Goal: Information Seeking & Learning: Learn about a topic

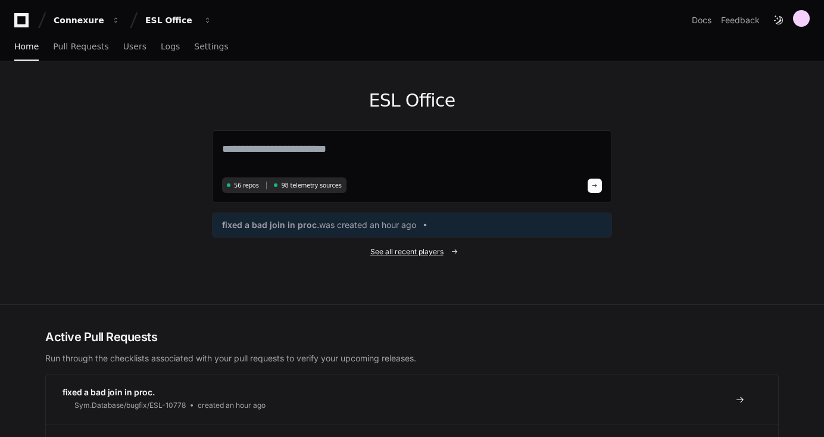
click at [416, 251] on span "See all recent players" at bounding box center [406, 252] width 73 height 10
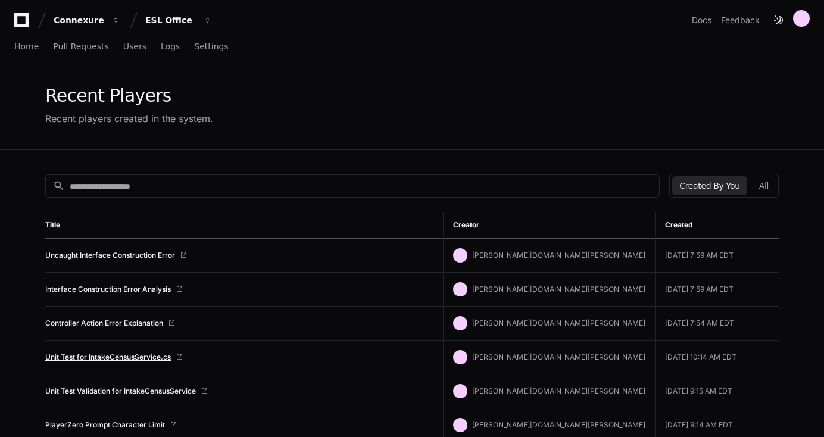
click at [142, 357] on link "Unit Test for IntakeCensusService.cs" at bounding box center [108, 358] width 126 height 10
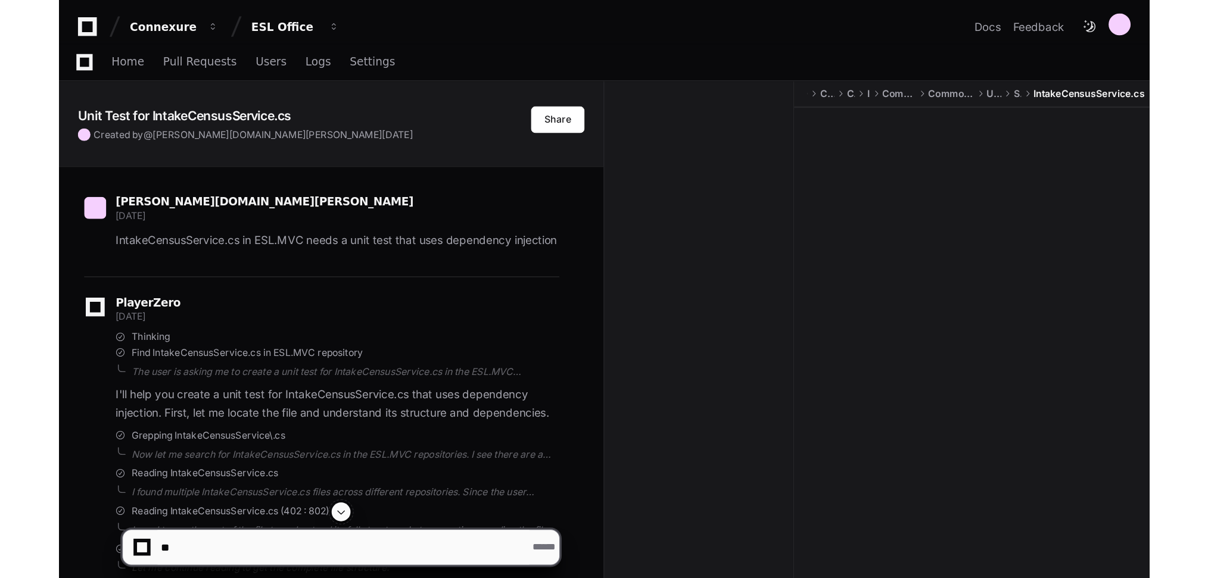
scroll to position [48, 0]
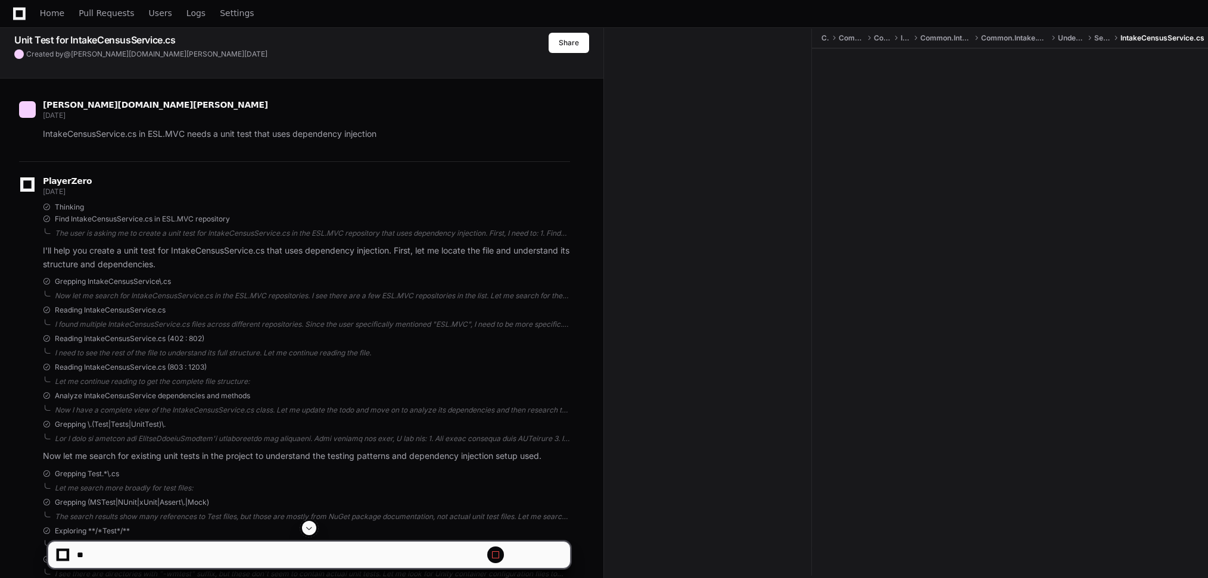
click at [613, 179] on div at bounding box center [712, 302] width 198 height 547
click at [613, 248] on div at bounding box center [712, 302] width 198 height 547
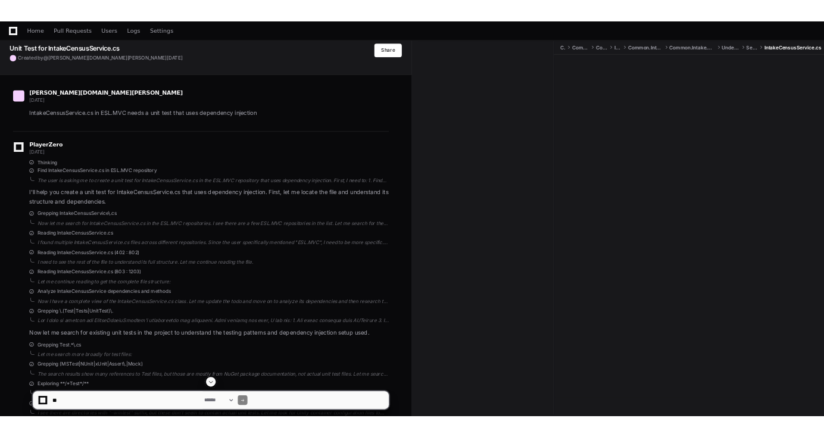
scroll to position [1763, 0]
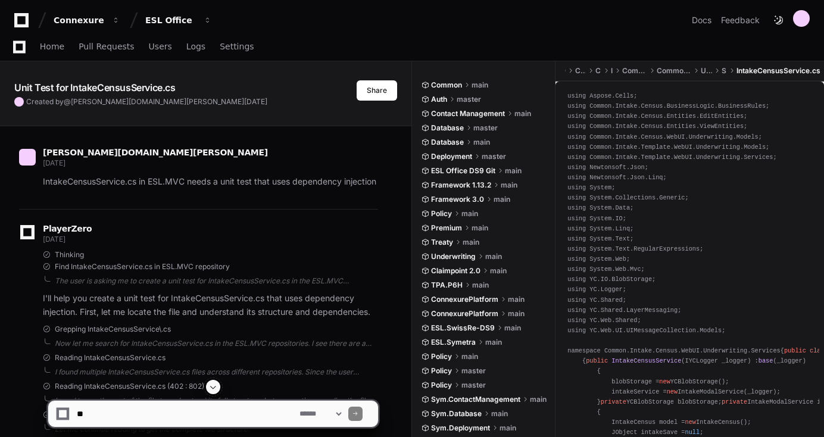
scroll to position [16389, 0]
